Goal: Information Seeking & Learning: Learn about a topic

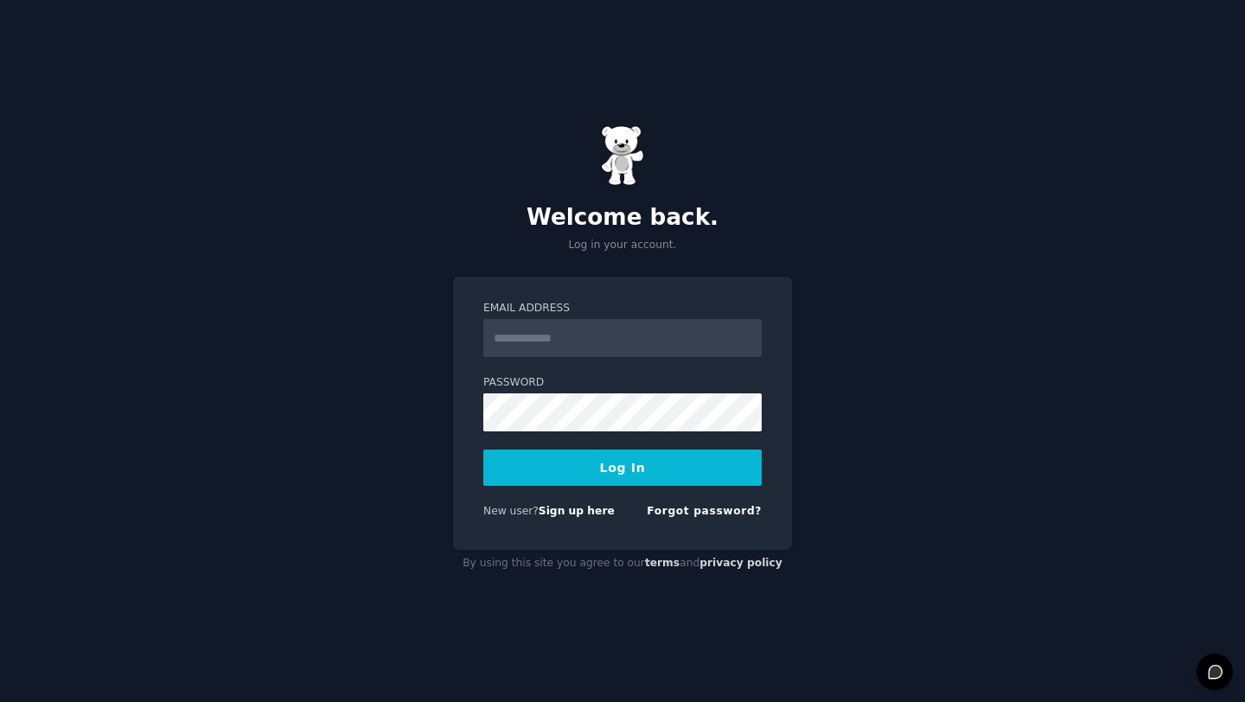
click at [547, 339] on input "Email Address" at bounding box center [622, 338] width 278 height 38
type input "**********"
click at [639, 477] on button "Log In" at bounding box center [622, 468] width 278 height 36
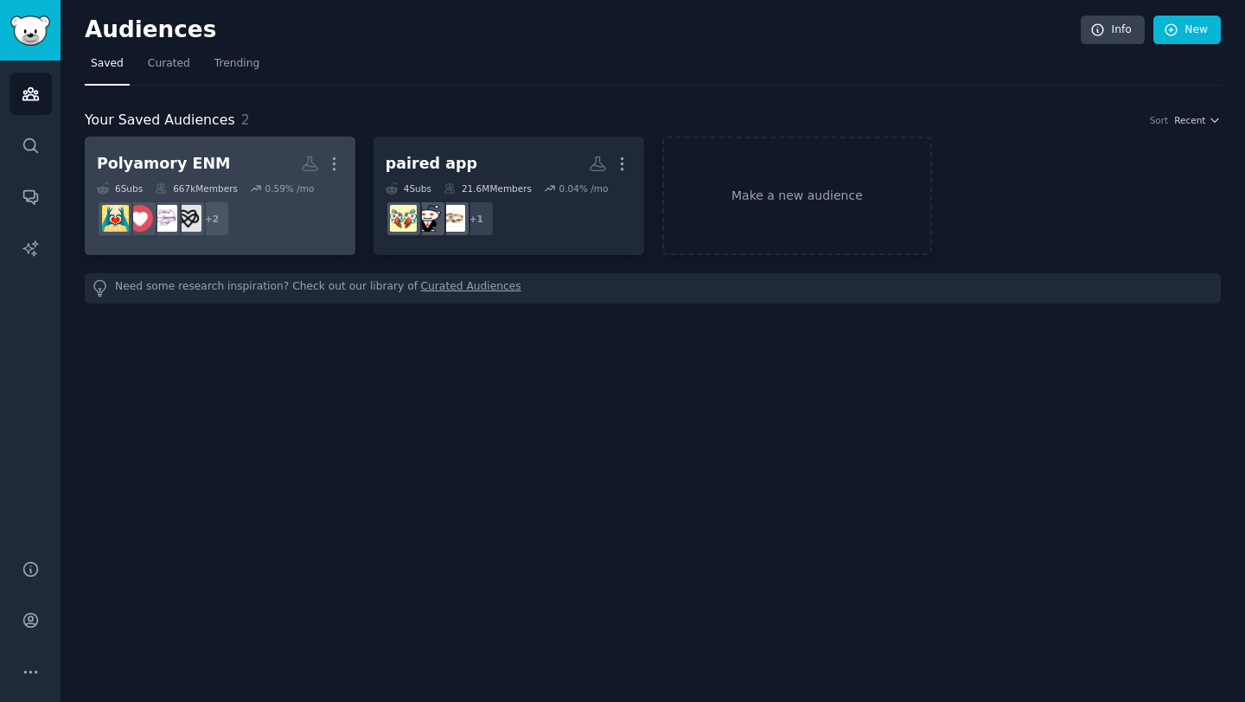
click at [305, 199] on dd "+ 2" at bounding box center [220, 219] width 246 height 48
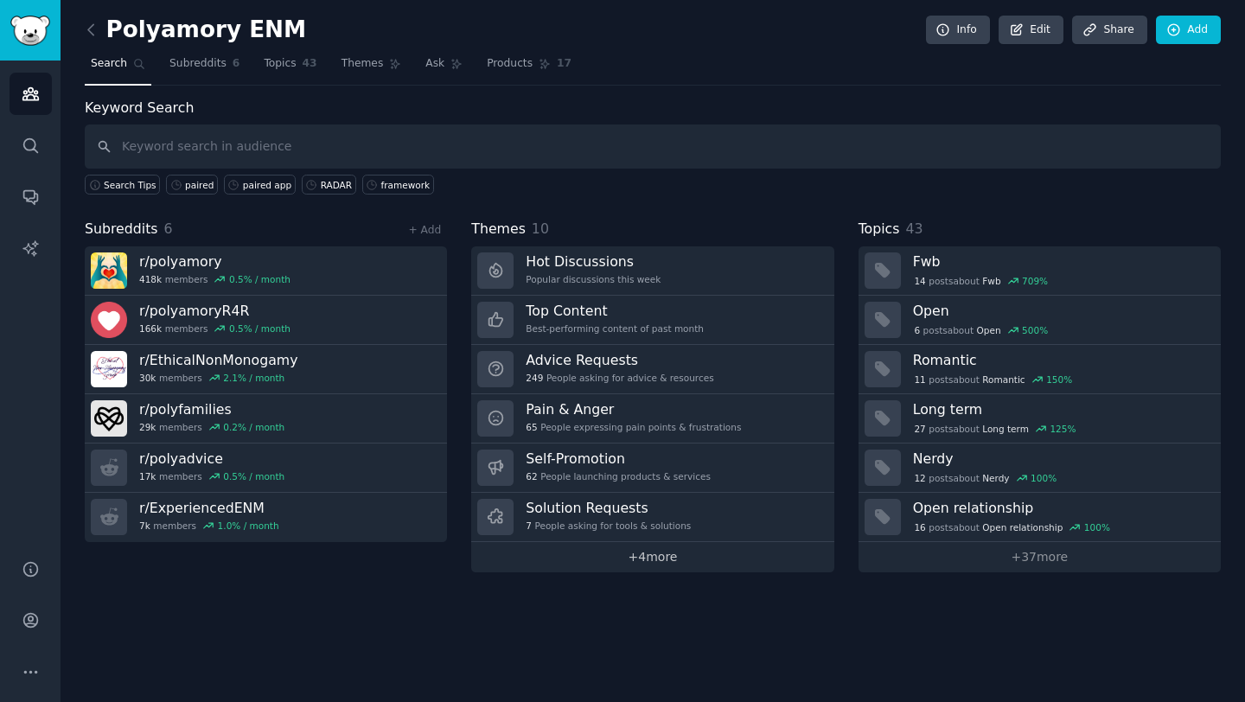
click at [644, 558] on link "+ 4 more" at bounding box center [652, 557] width 362 height 30
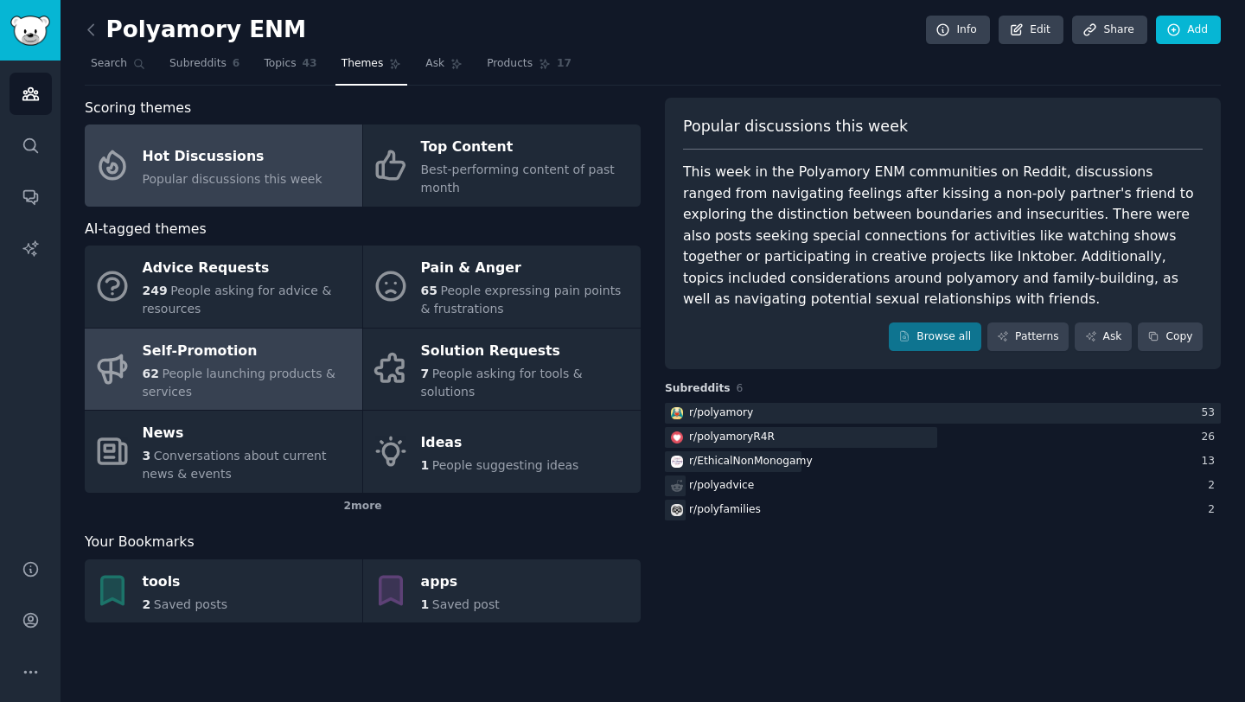
click at [270, 374] on span "People launching products & services" at bounding box center [239, 383] width 193 height 32
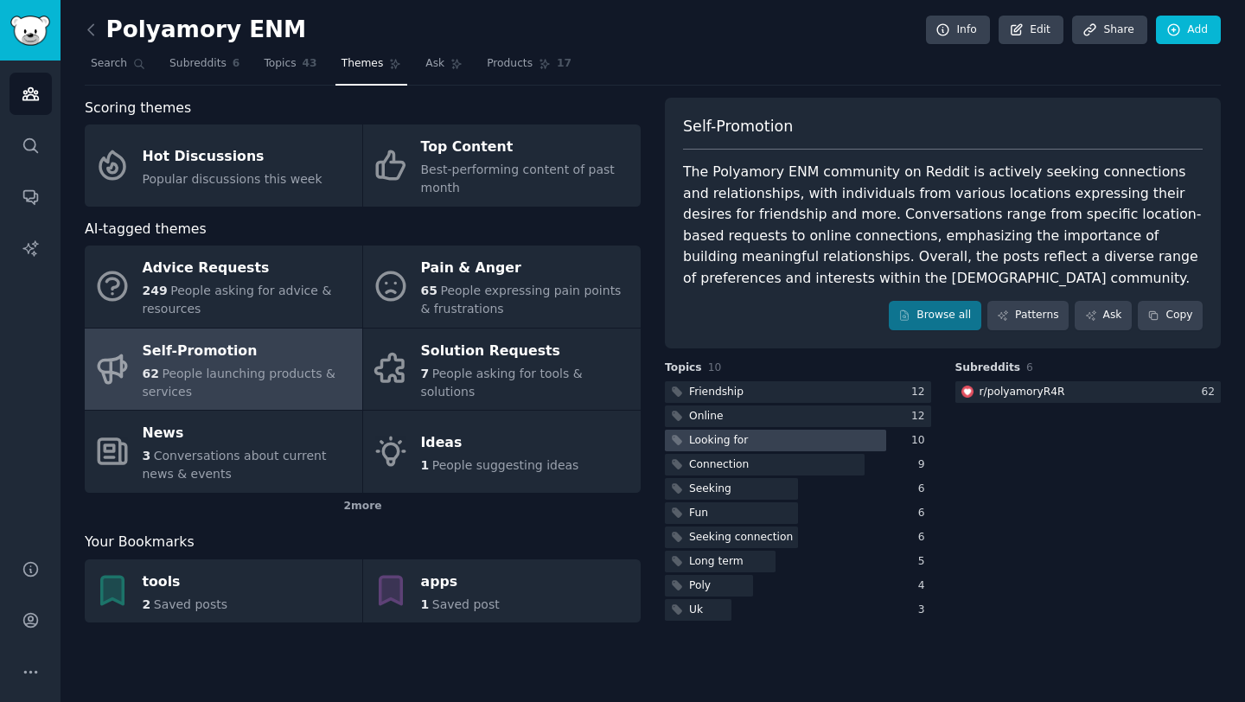
click at [772, 445] on div at bounding box center [775, 441] width 221 height 22
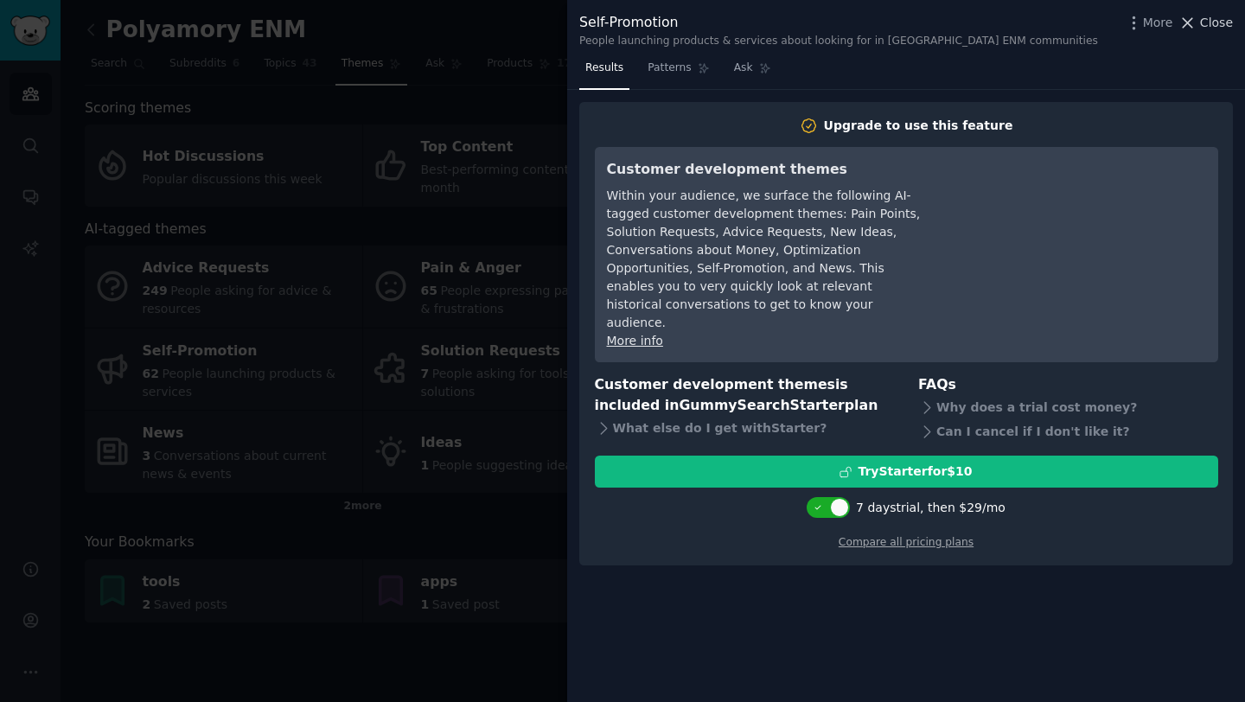
click at [1188, 23] on icon at bounding box center [1189, 23] width 10 height 10
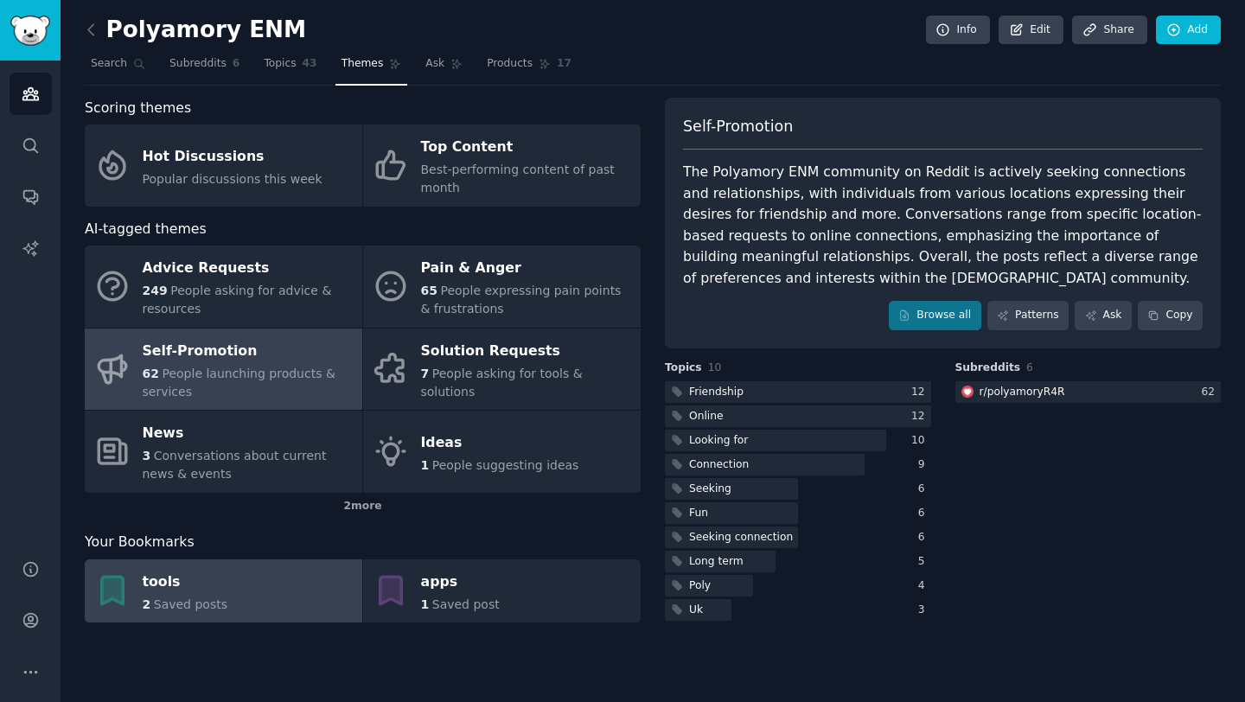
click at [272, 595] on link "tools 2 Saved posts" at bounding box center [224, 592] width 278 height 64
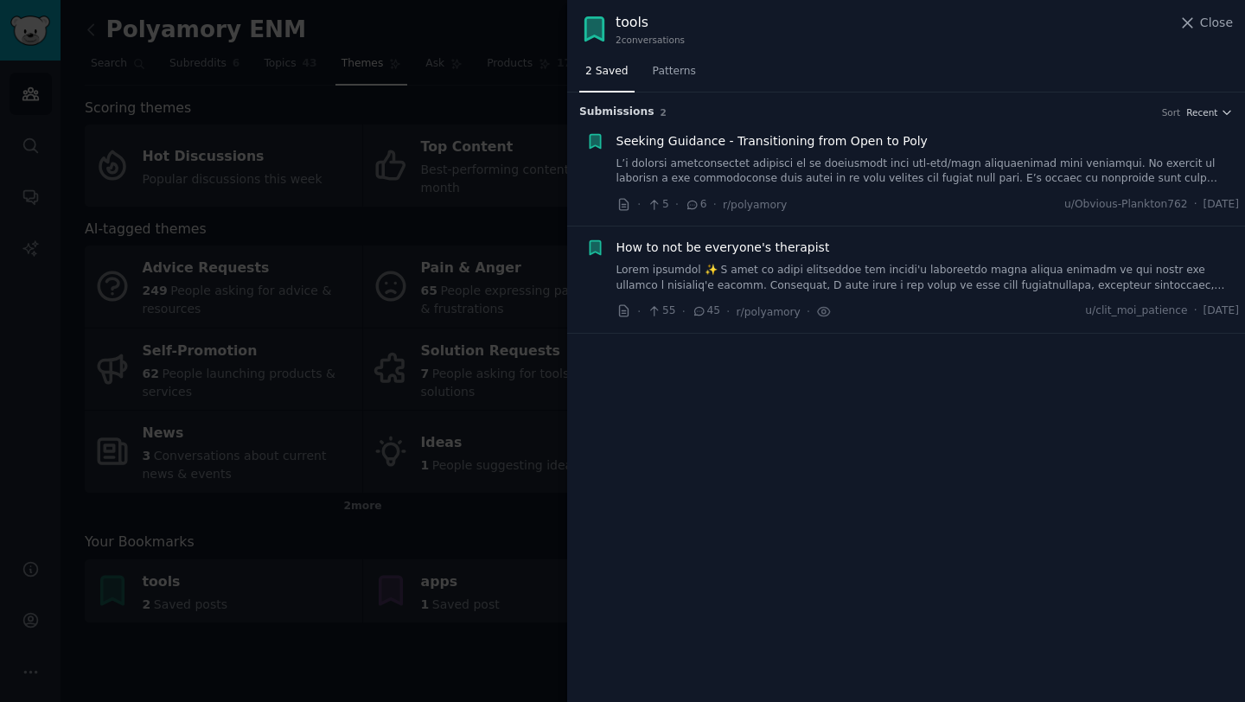
click at [737, 165] on link at bounding box center [929, 172] width 624 height 30
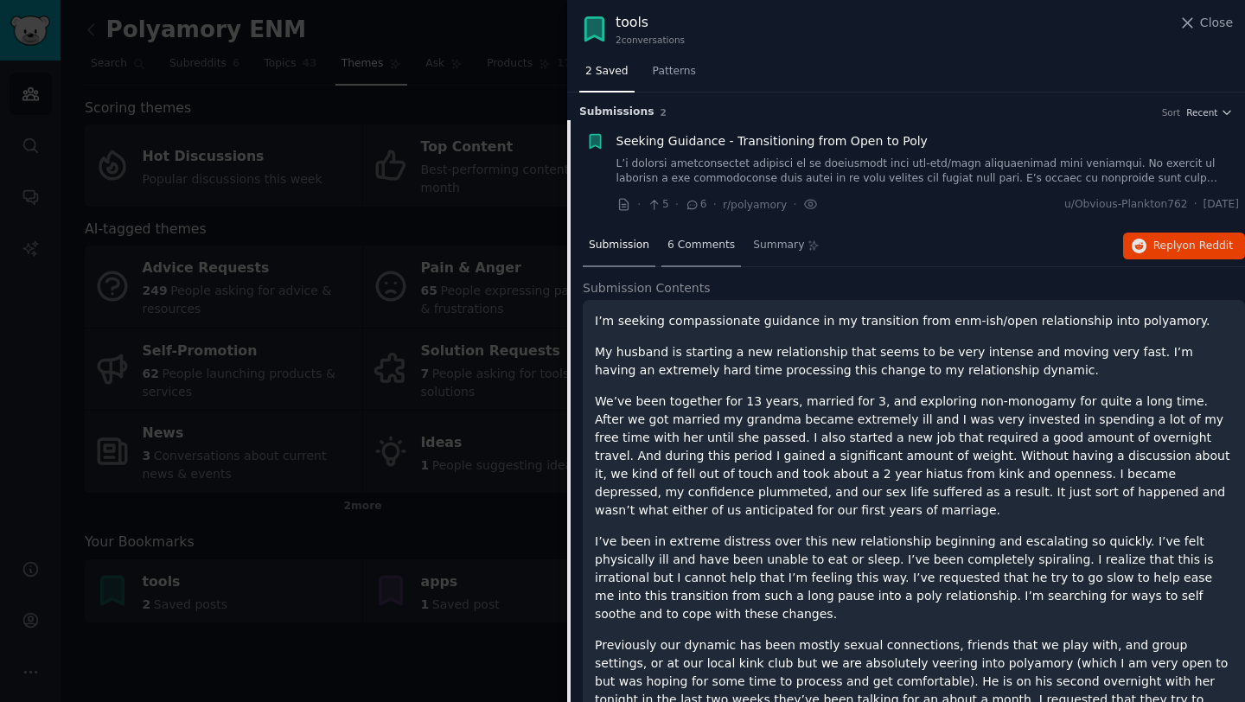
click at [702, 234] on div "6 Comments" at bounding box center [702, 247] width 80 height 42
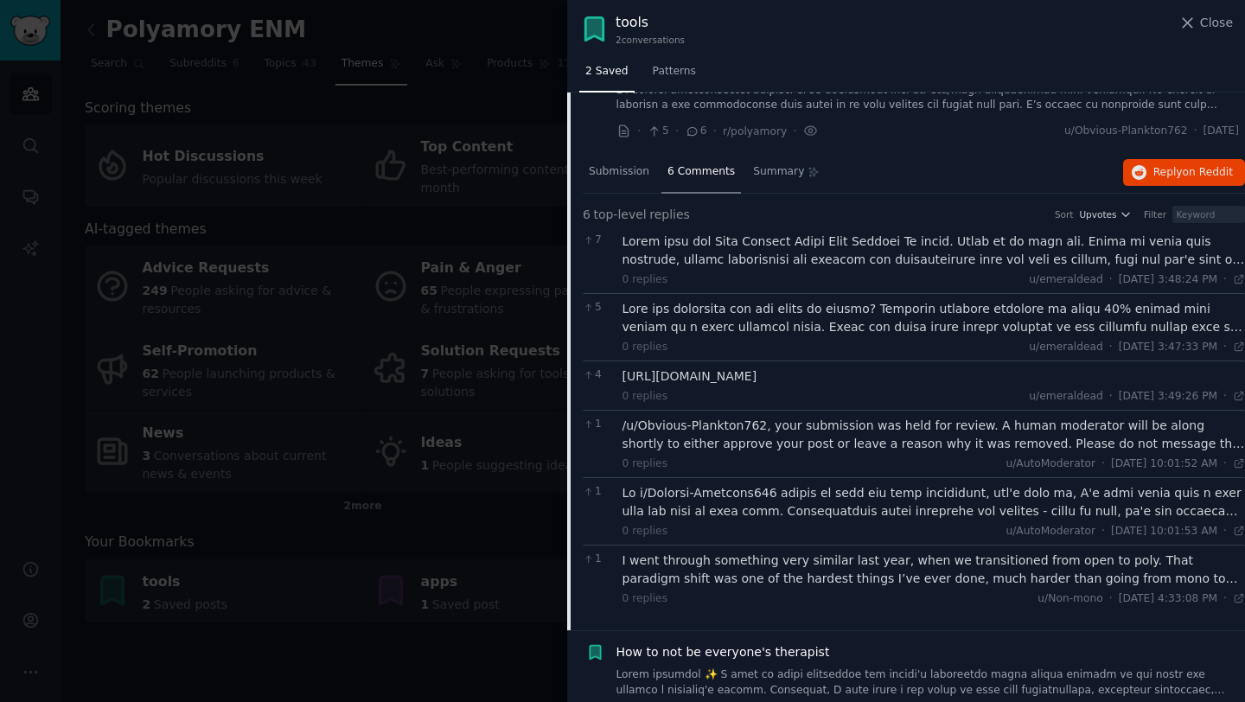
scroll to position [109, 0]
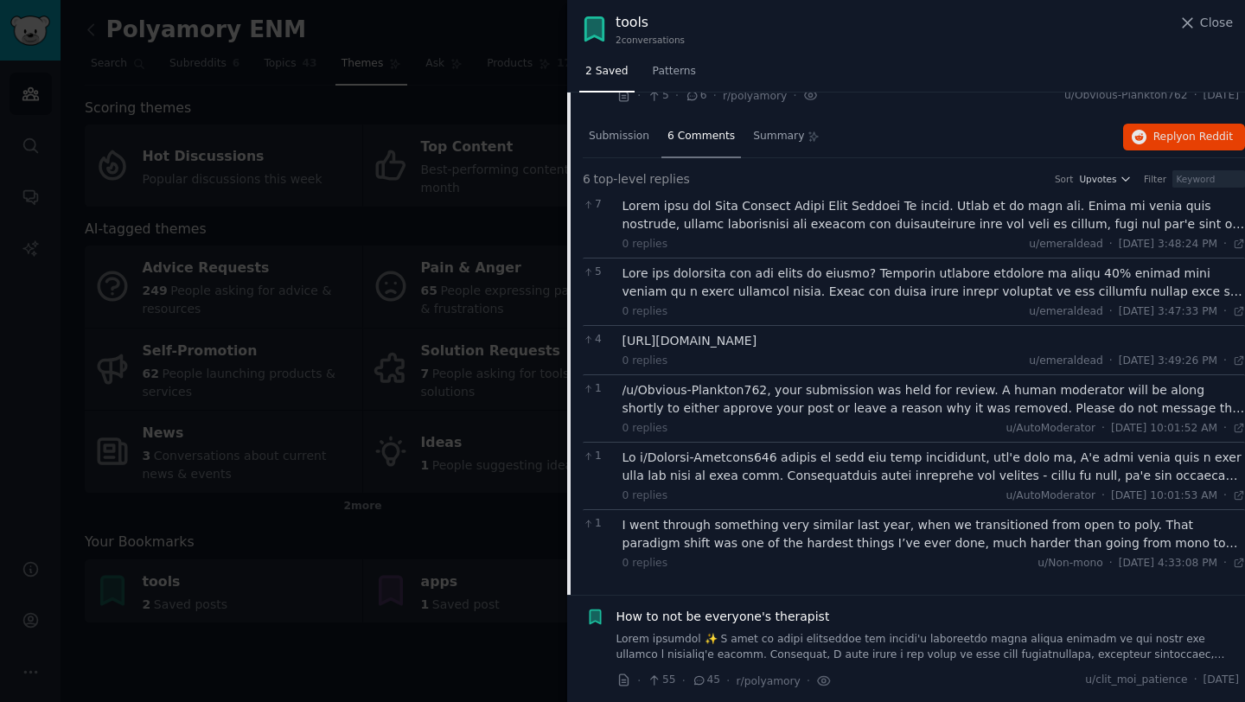
click at [846, 215] on div at bounding box center [935, 215] width 624 height 36
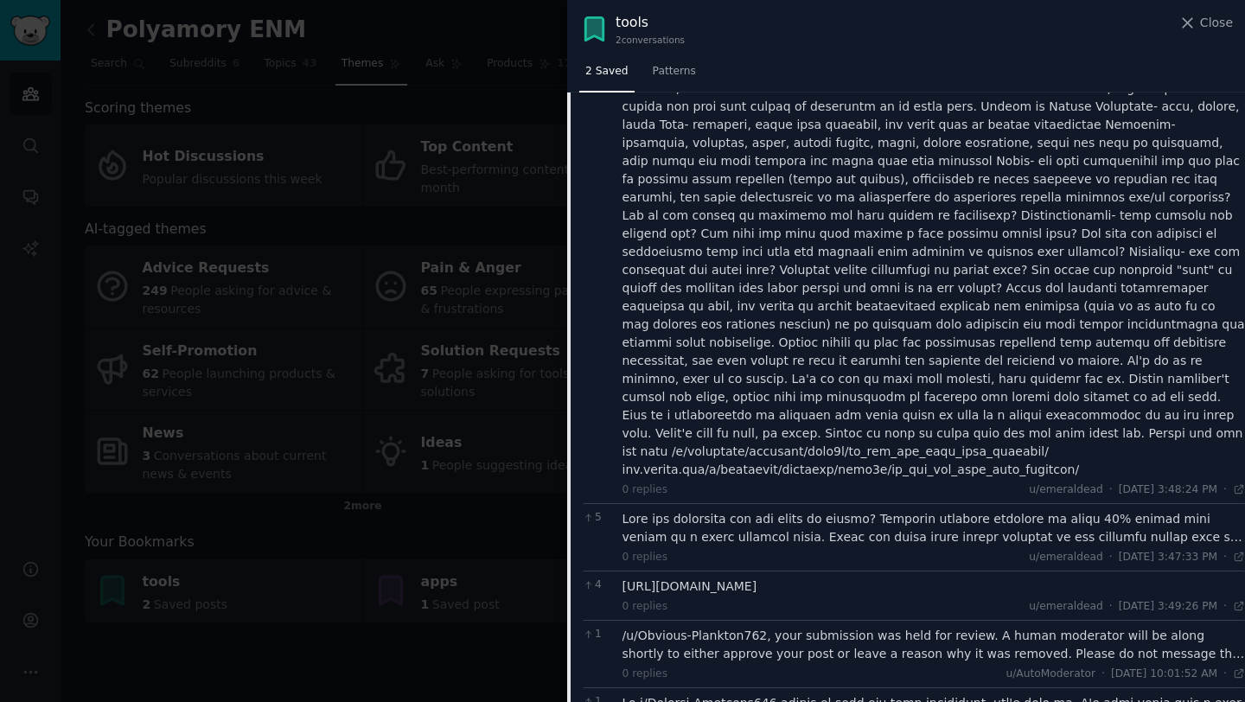
scroll to position [235, 0]
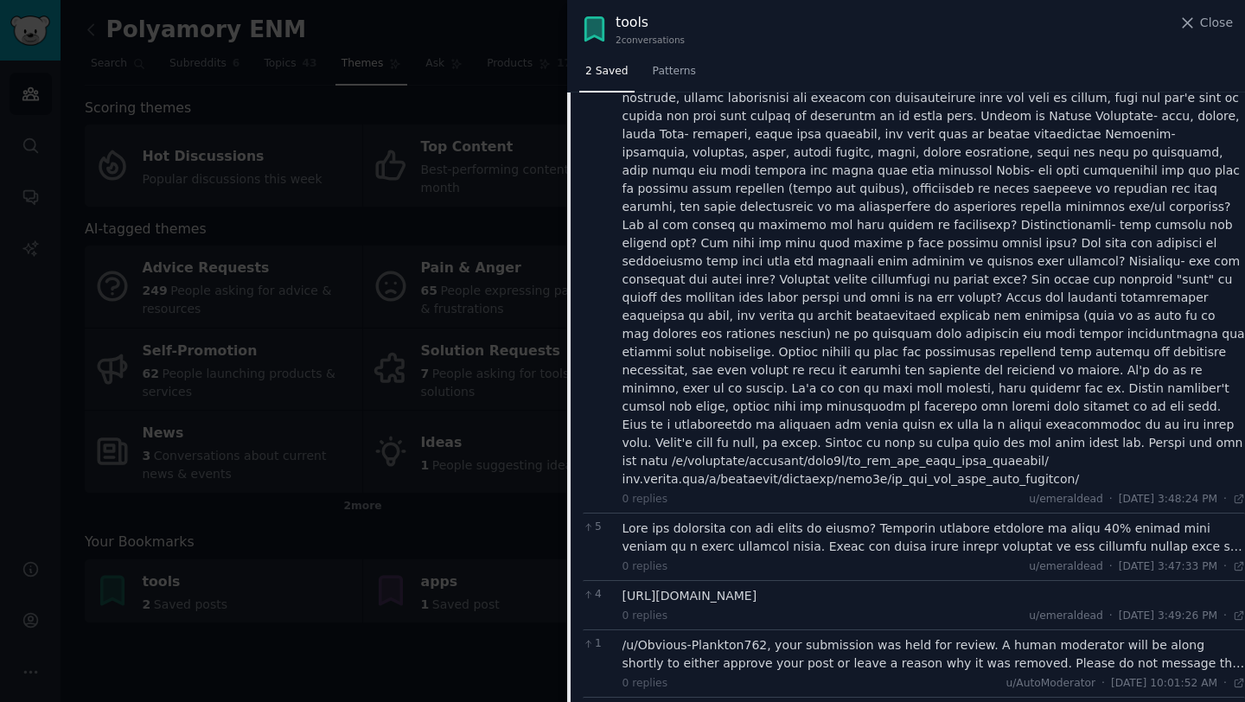
click at [453, 108] on div at bounding box center [622, 351] width 1245 height 702
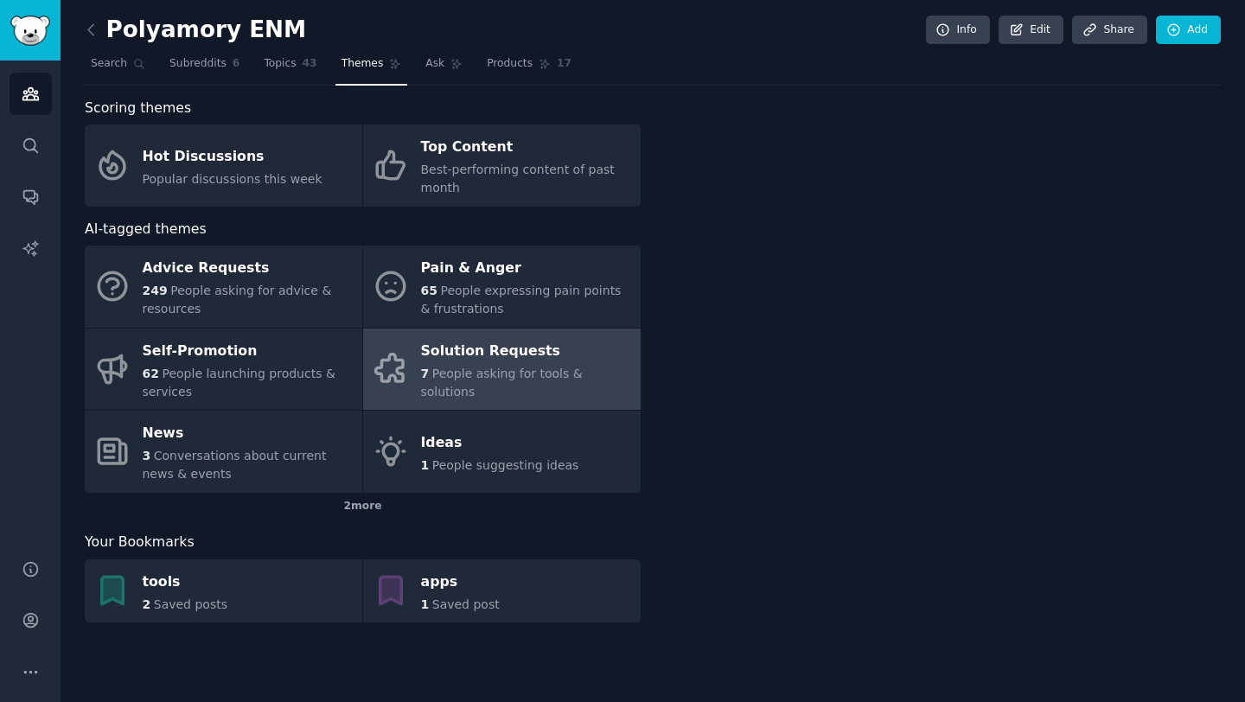
click at [499, 378] on span "People asking for tools & solutions" at bounding box center [502, 383] width 162 height 32
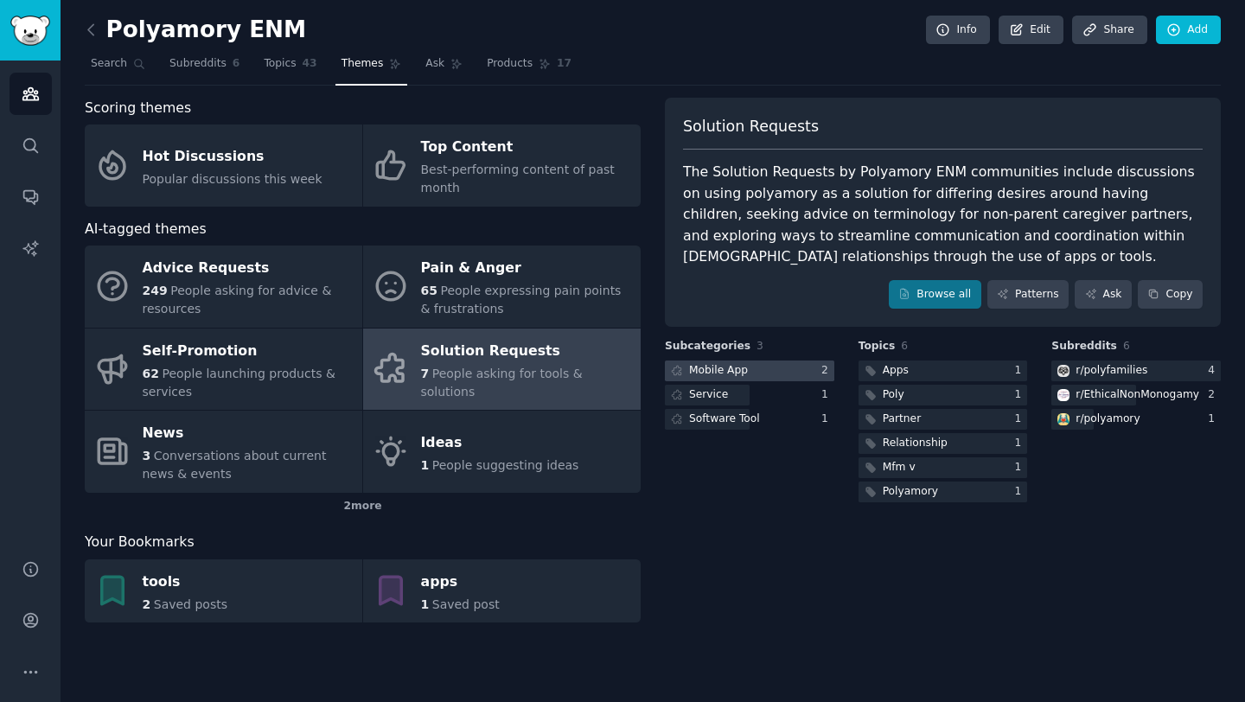
click at [767, 361] on div at bounding box center [750, 372] width 170 height 22
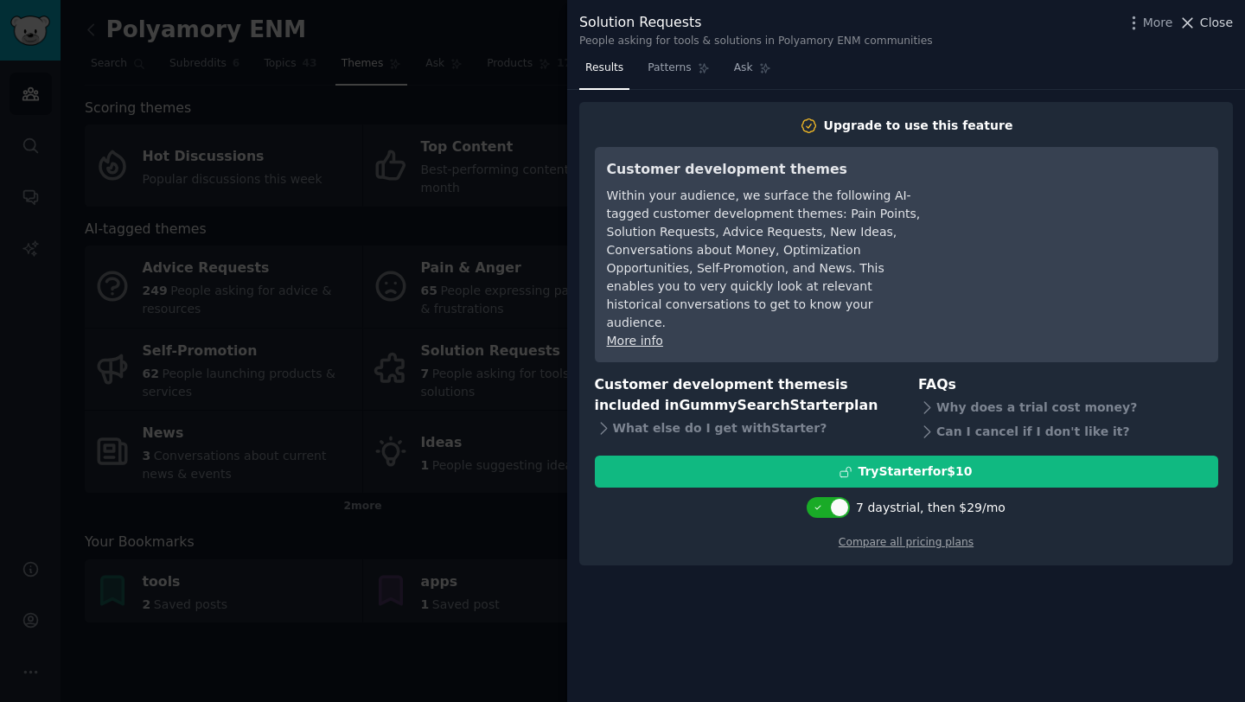
click at [1225, 21] on span "Close" at bounding box center [1216, 23] width 33 height 18
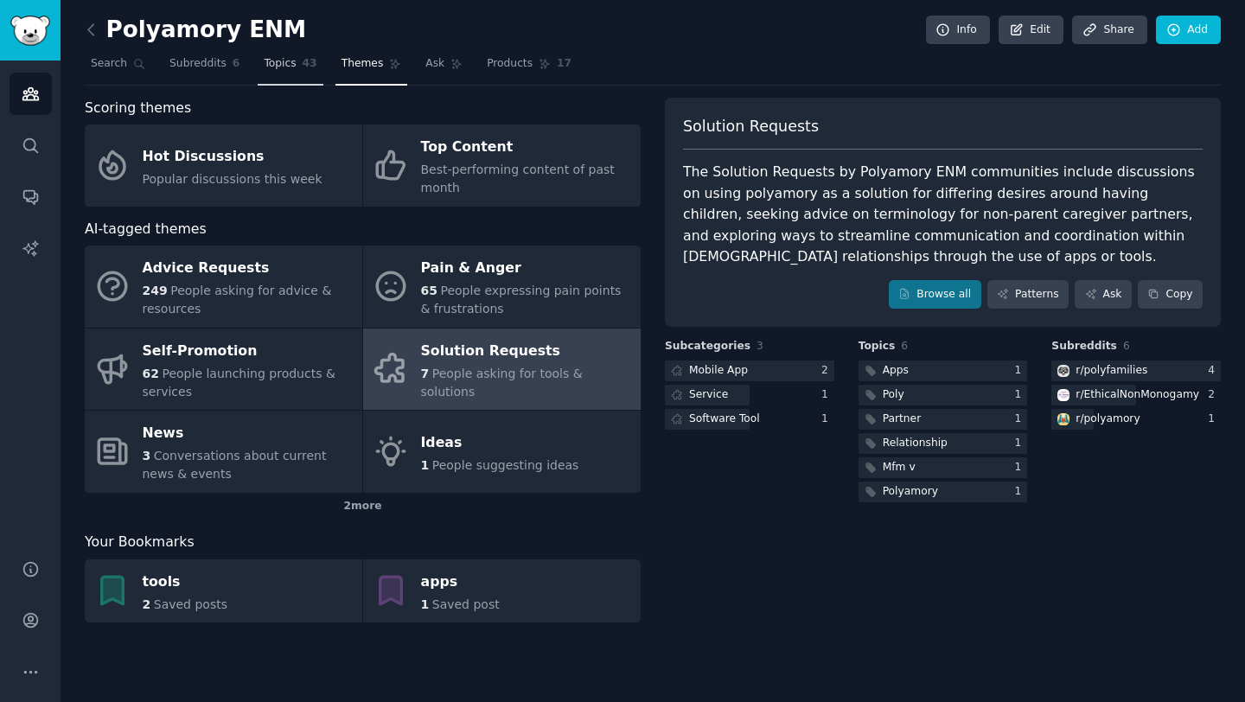
click at [285, 62] on span "Topics" at bounding box center [280, 64] width 32 height 16
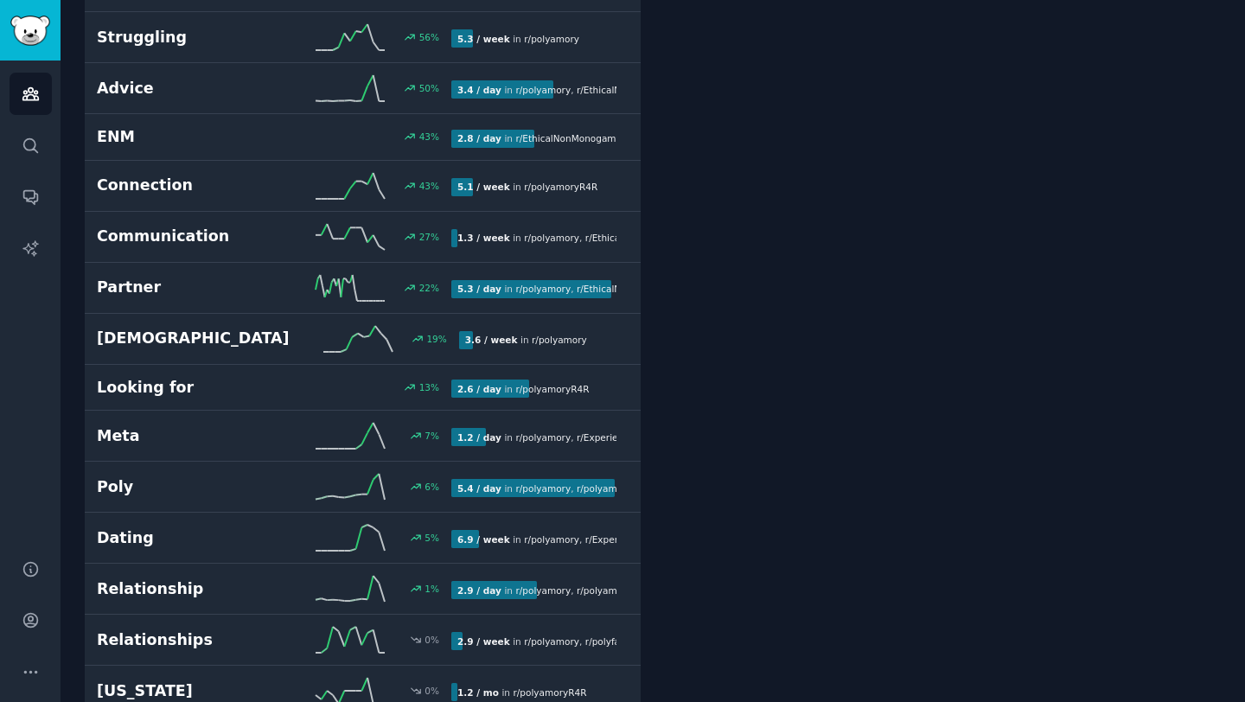
scroll to position [673, 0]
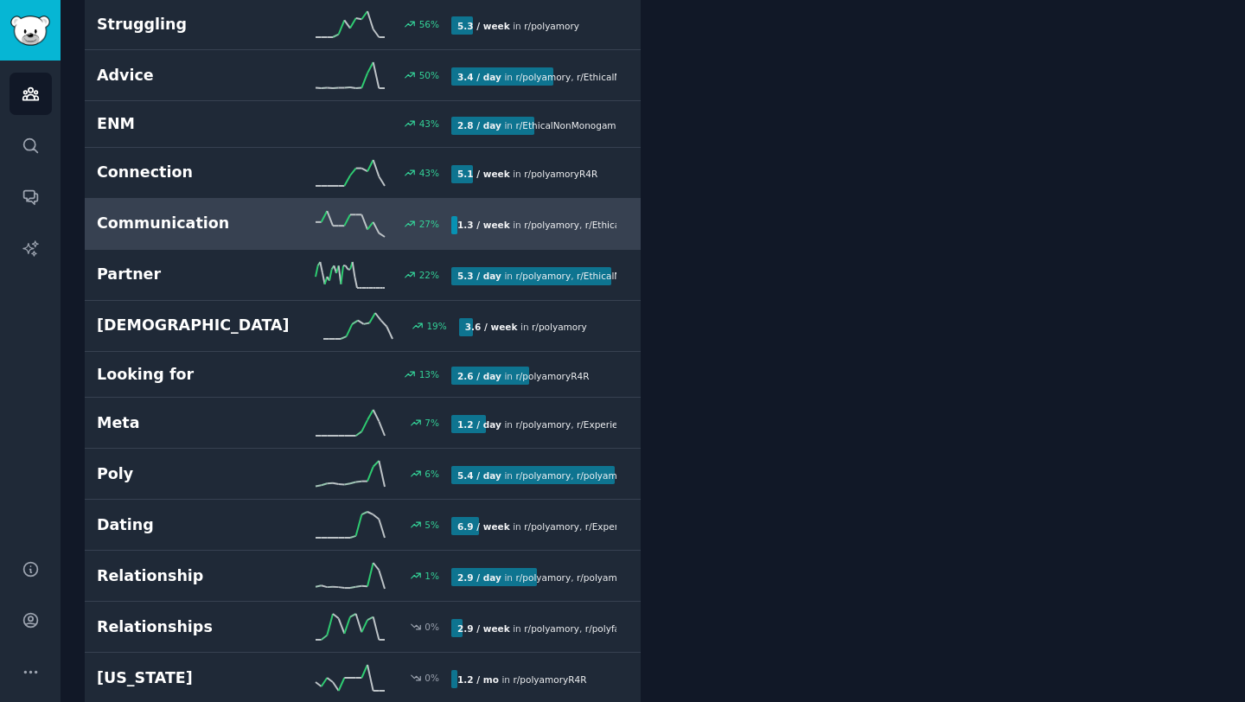
click at [249, 215] on h2 "Communication" at bounding box center [185, 224] width 177 height 22
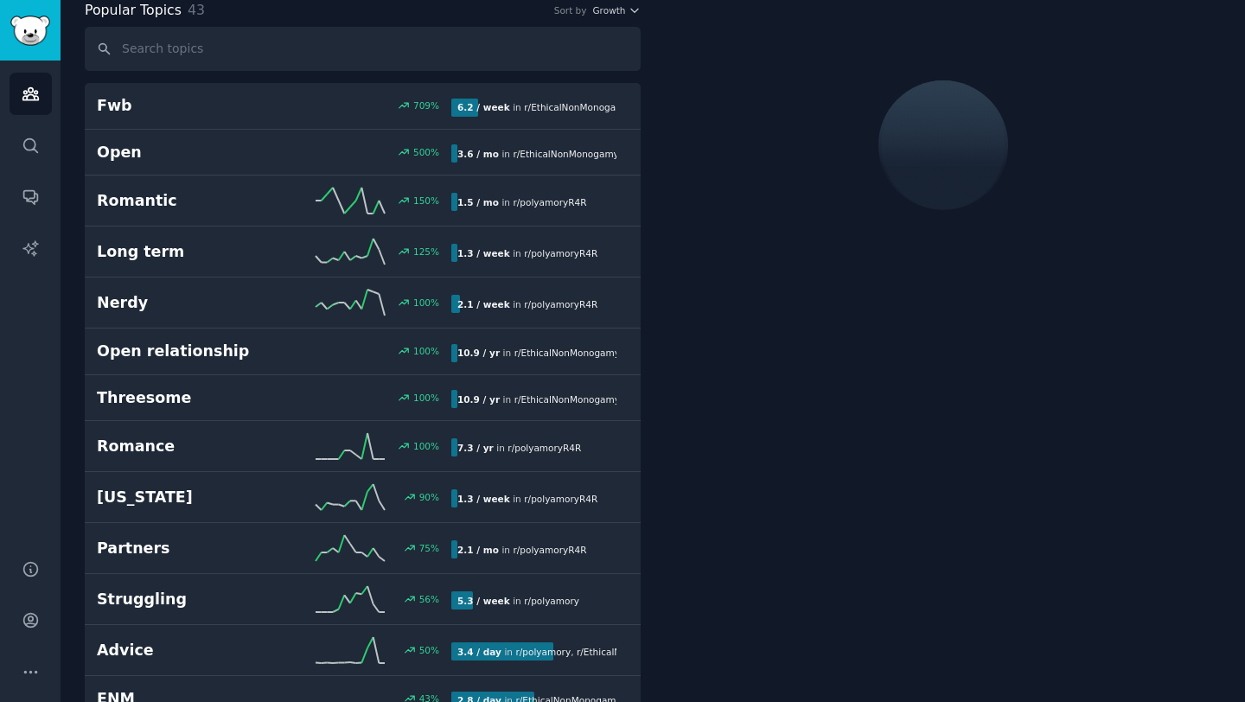
scroll to position [97, 0]
